Goal: Information Seeking & Learning: Learn about a topic

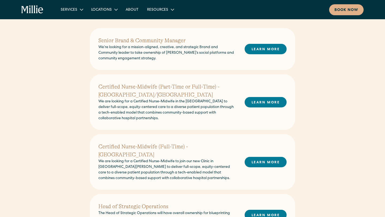
scroll to position [133, 0]
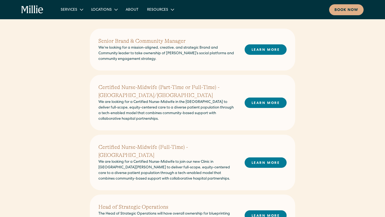
click at [158, 42] on h2 "Senior Brand & Community Manager" at bounding box center [167, 41] width 138 height 8
click at [263, 49] on link "LEARN MORE" at bounding box center [265, 49] width 42 height 10
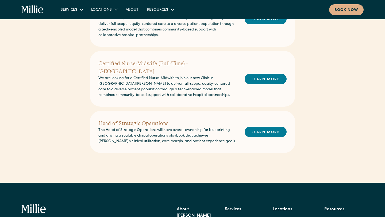
scroll to position [271, 0]
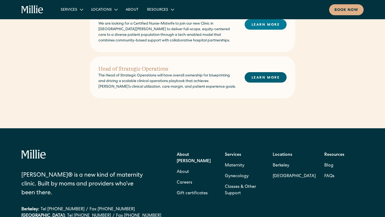
click at [253, 72] on link "LEARN MORE" at bounding box center [265, 77] width 42 height 10
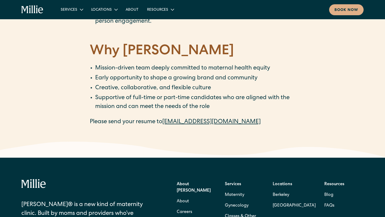
scroll to position [808, 0]
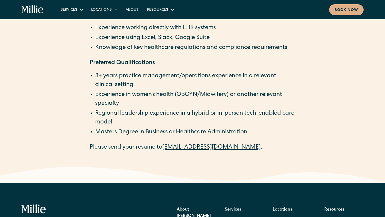
scroll to position [921, 0]
